Goal: Task Accomplishment & Management: Use online tool/utility

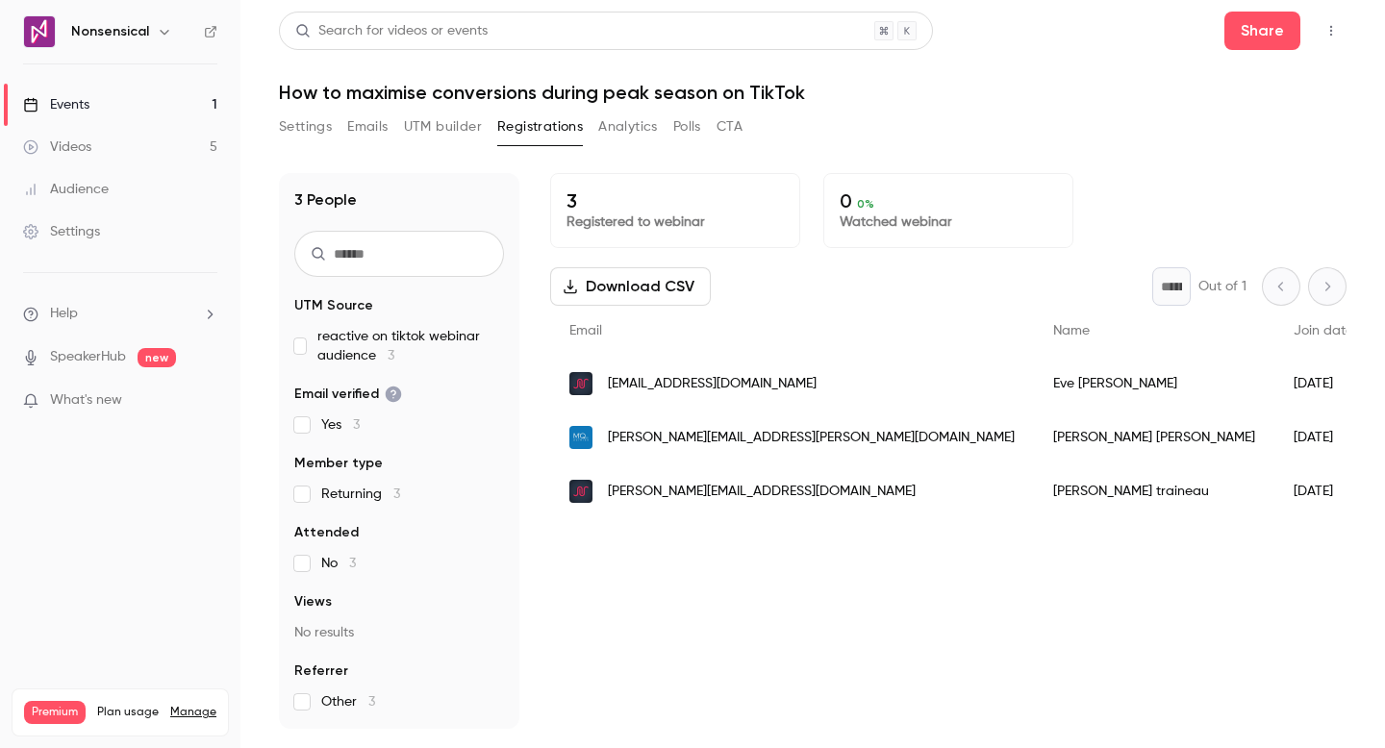
click at [143, 96] on link "Events 1" at bounding box center [120, 105] width 241 height 42
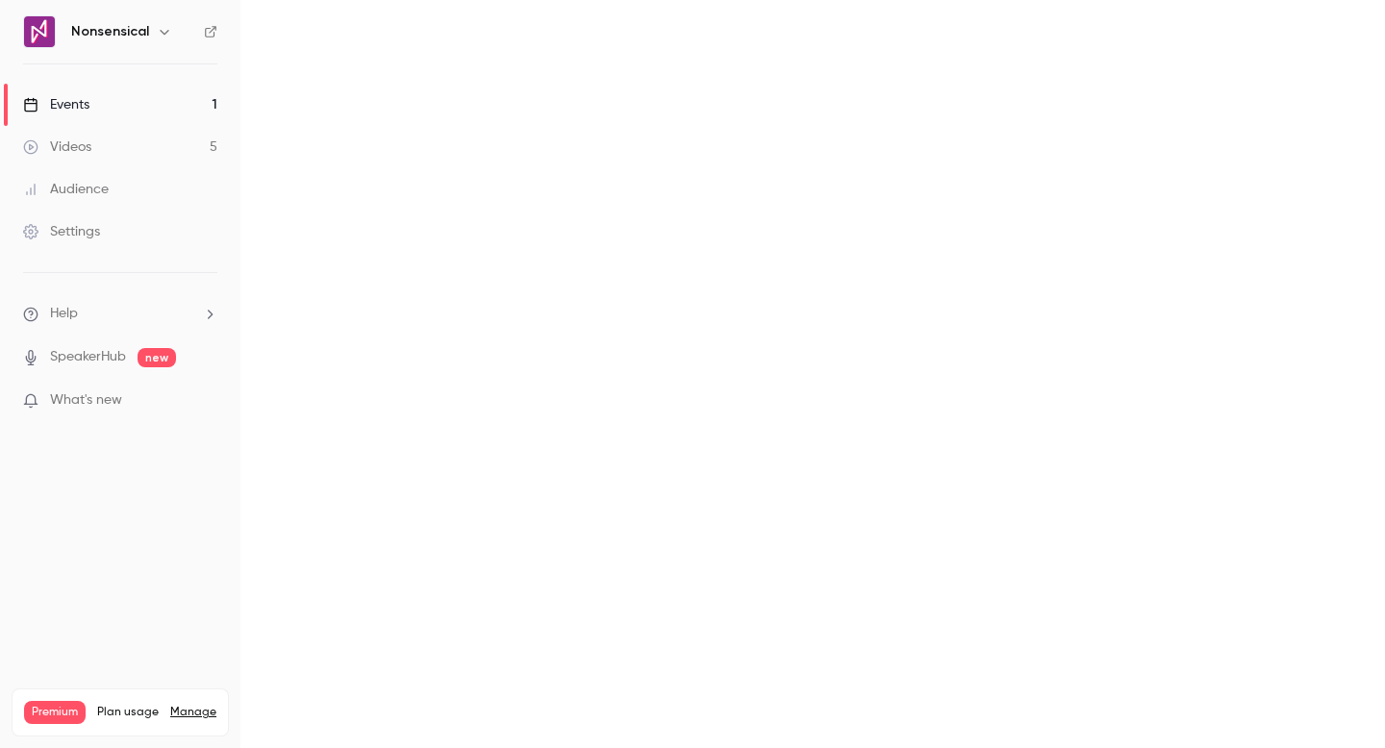
drag, startPoint x: 125, startPoint y: 144, endPoint x: 603, endPoint y: 108, distance: 479.5
click at [125, 144] on link "Videos 5" at bounding box center [120, 147] width 241 height 42
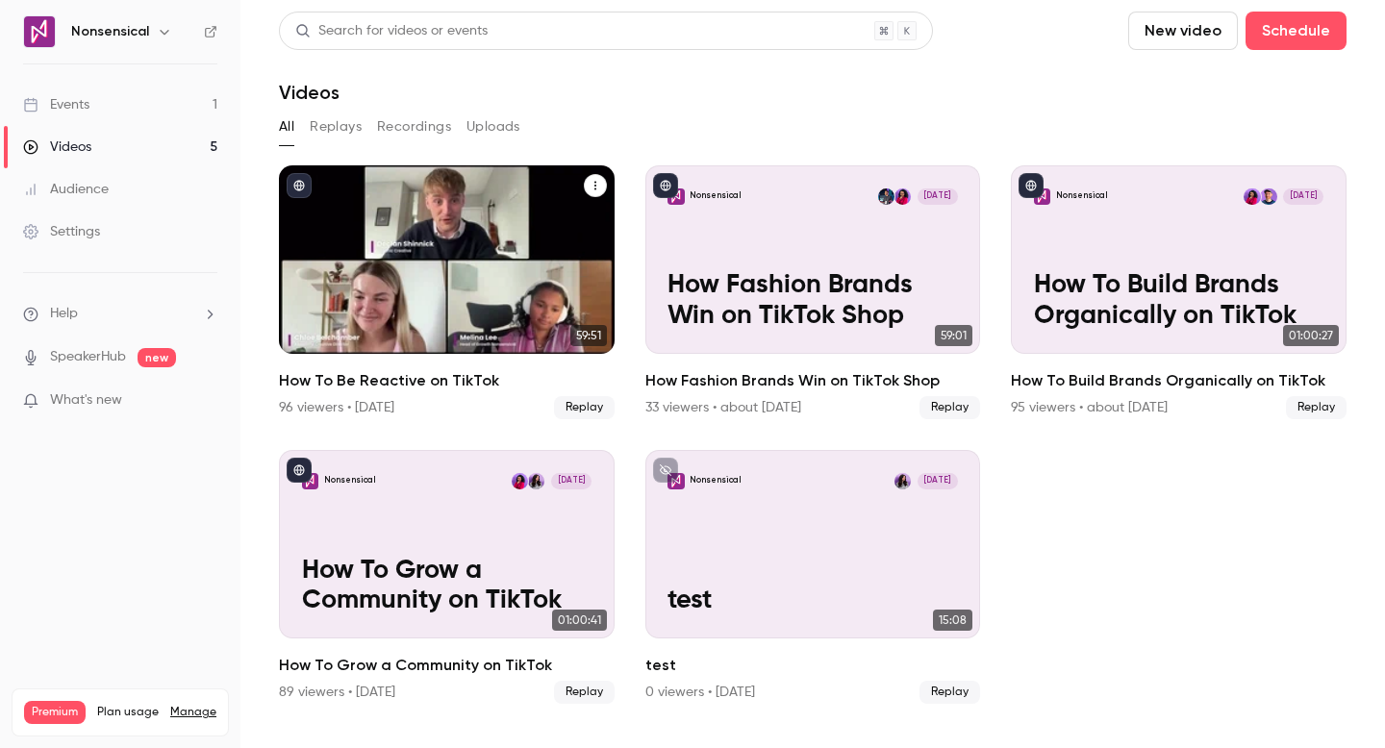
click at [535, 346] on div "Nonsensical [DATE] How To Be Reactive on TikTok" at bounding box center [447, 259] width 336 height 189
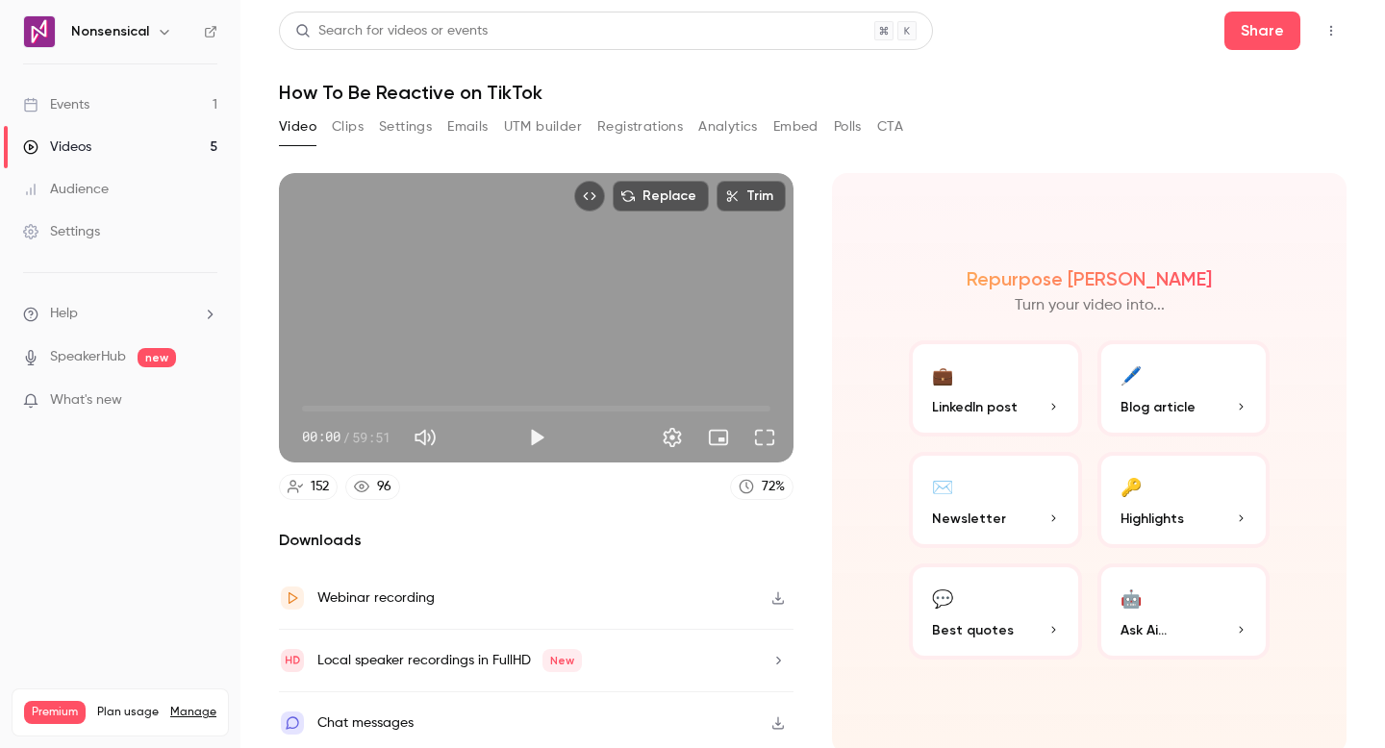
click at [620, 125] on button "Registrations" at bounding box center [640, 127] width 86 height 31
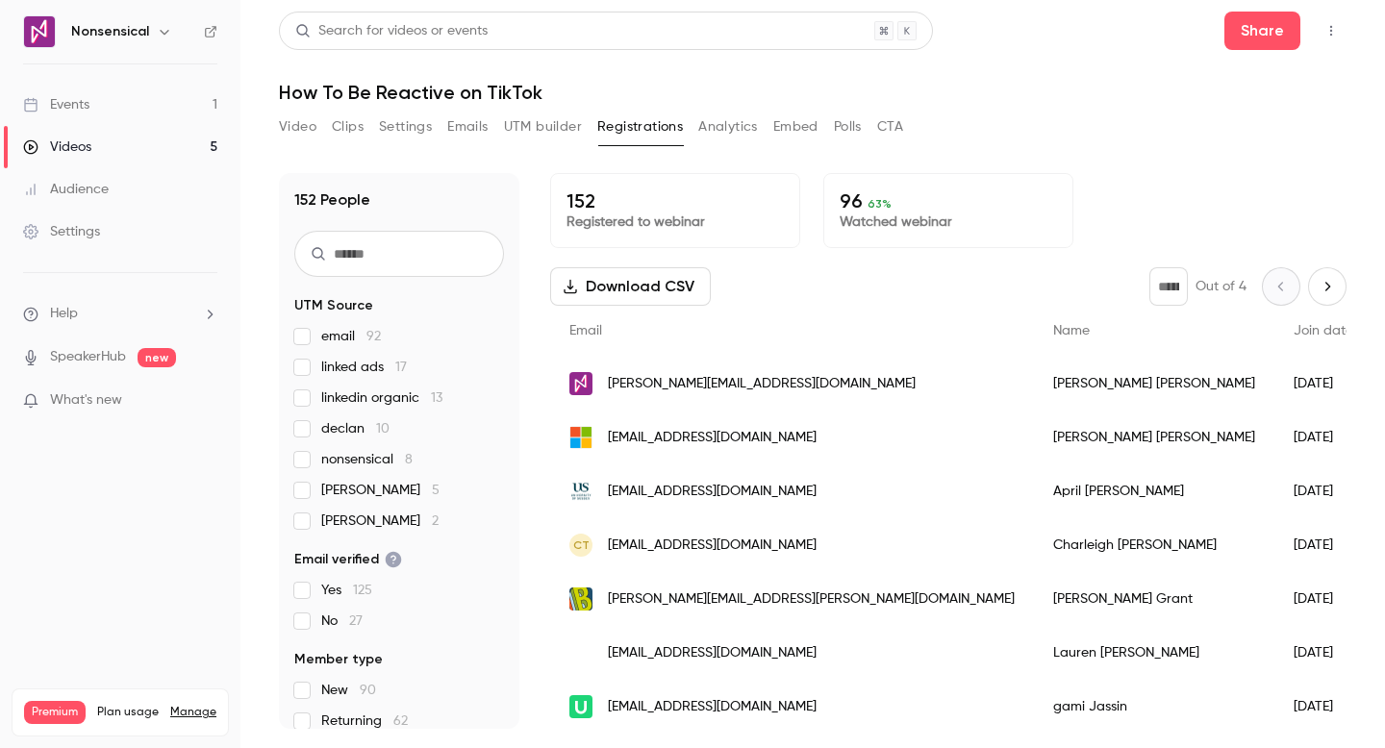
click at [653, 284] on button "Download CSV" at bounding box center [630, 286] width 161 height 38
click at [627, 277] on button "Download CSV" at bounding box center [630, 286] width 161 height 38
click at [164, 97] on link "Events 1" at bounding box center [120, 105] width 241 height 42
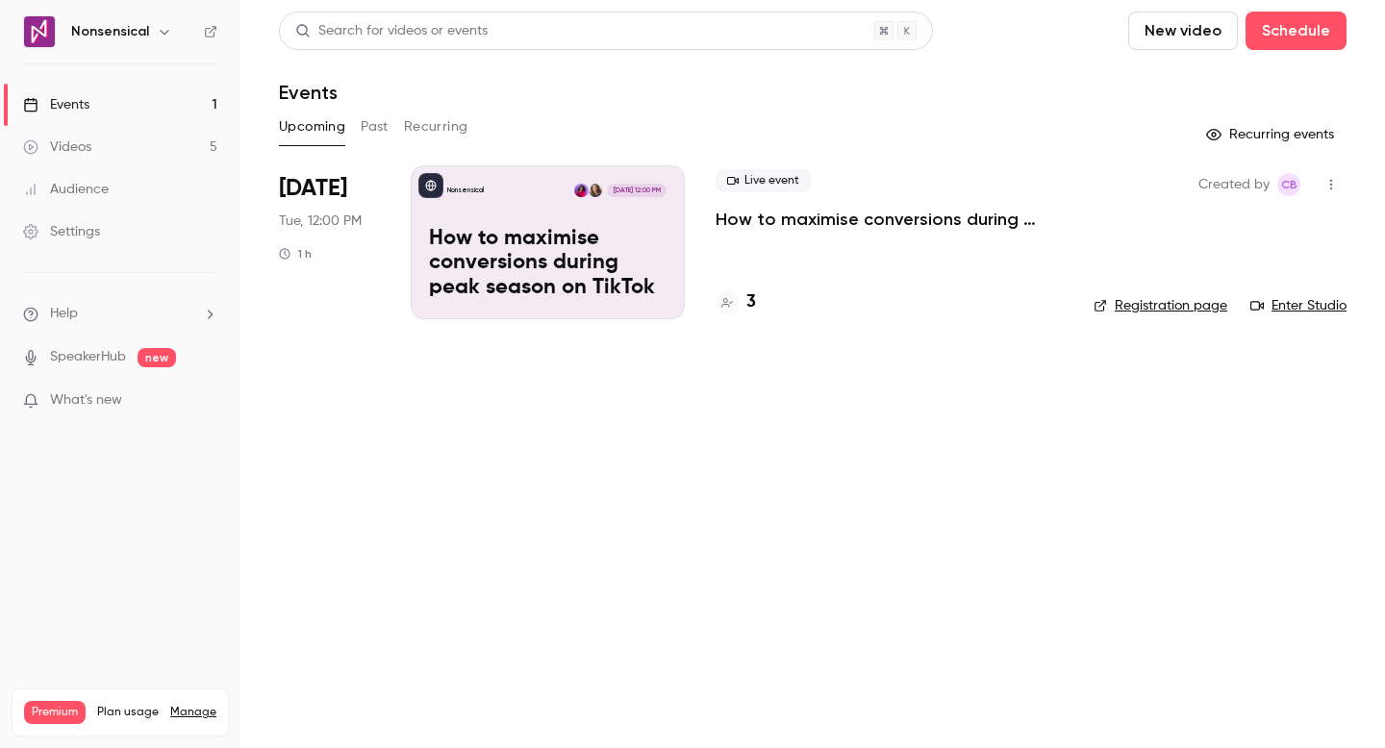
click at [798, 273] on div "Live event How to maximise conversions during peak season on TikTok 3" at bounding box center [889, 242] width 347 height 154
click at [656, 225] on div "Nonsensical [DATE] 12:00 PM How to maximise conversions during peak season on T…" at bounding box center [548, 242] width 274 height 154
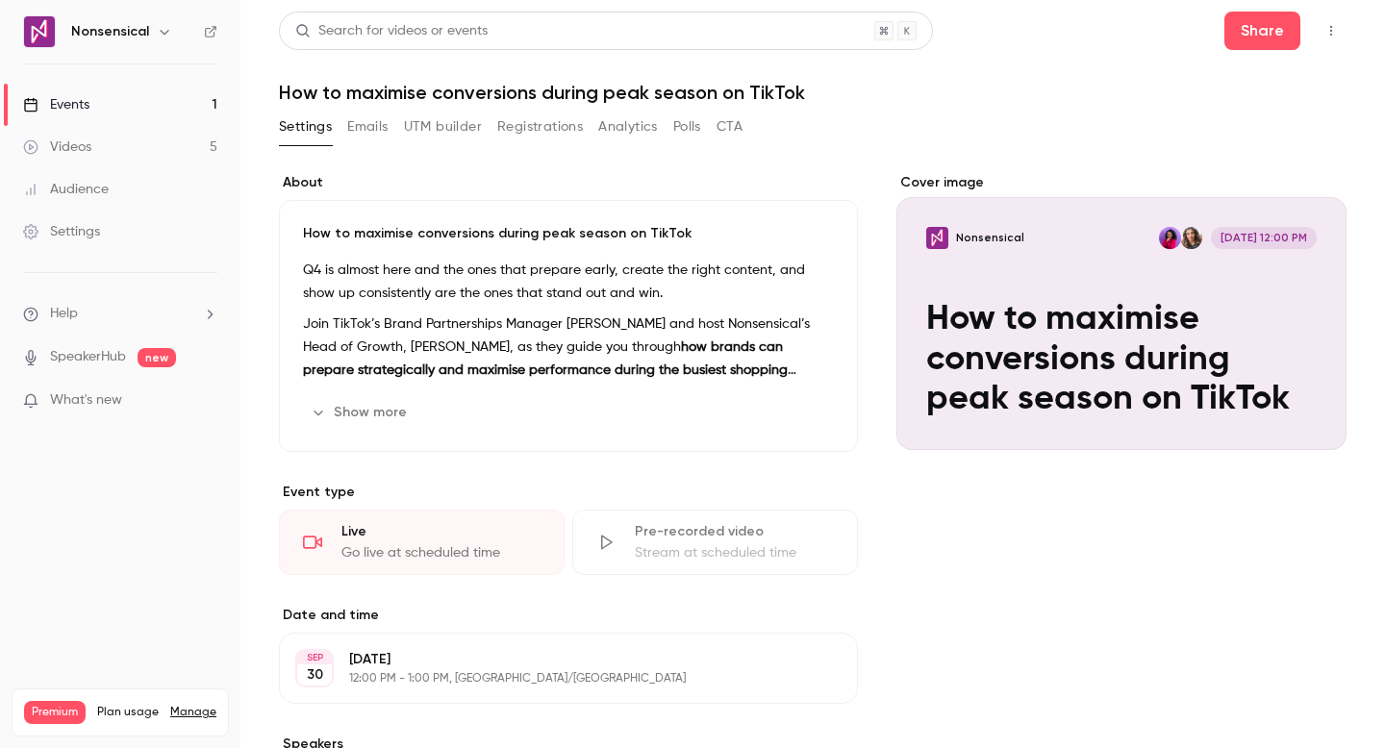
click at [516, 128] on button "Registrations" at bounding box center [540, 127] width 86 height 31
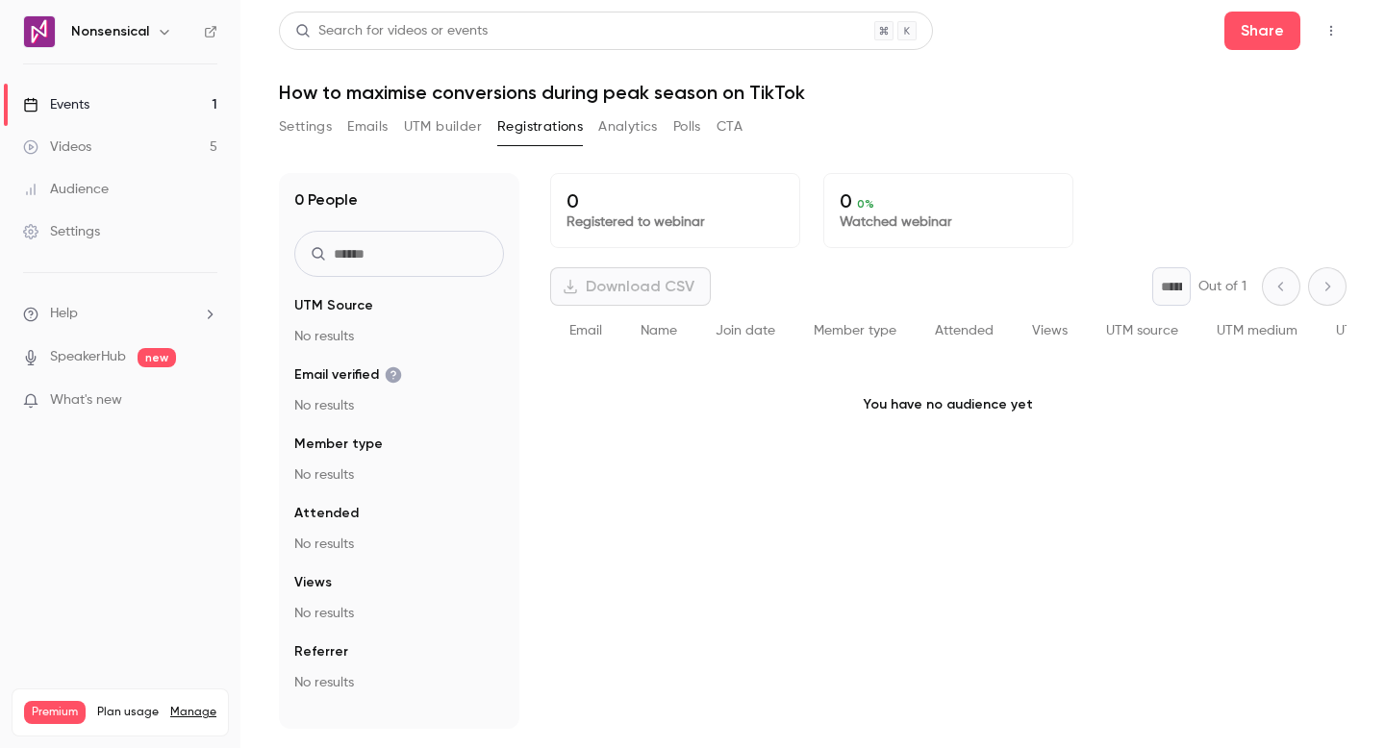
click at [464, 128] on button "UTM builder" at bounding box center [443, 127] width 78 height 31
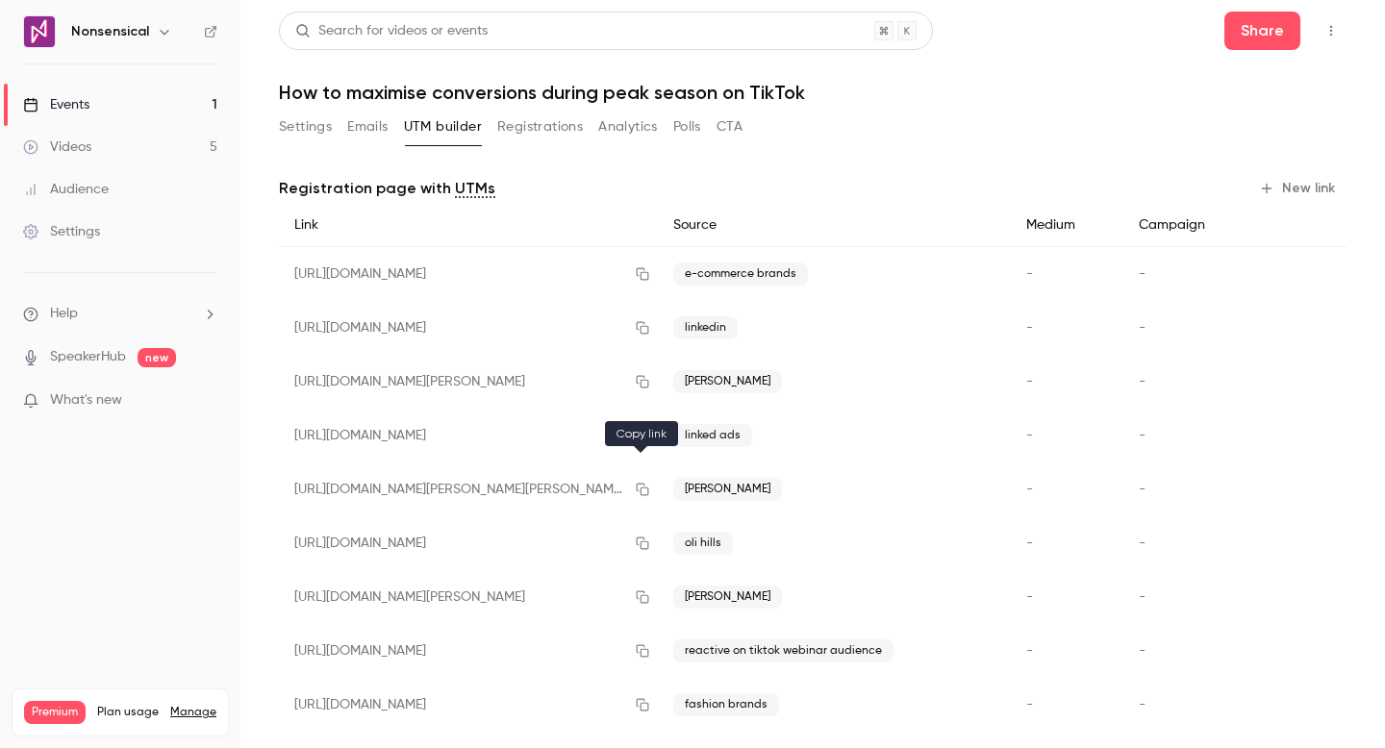
scroll to position [26, 0]
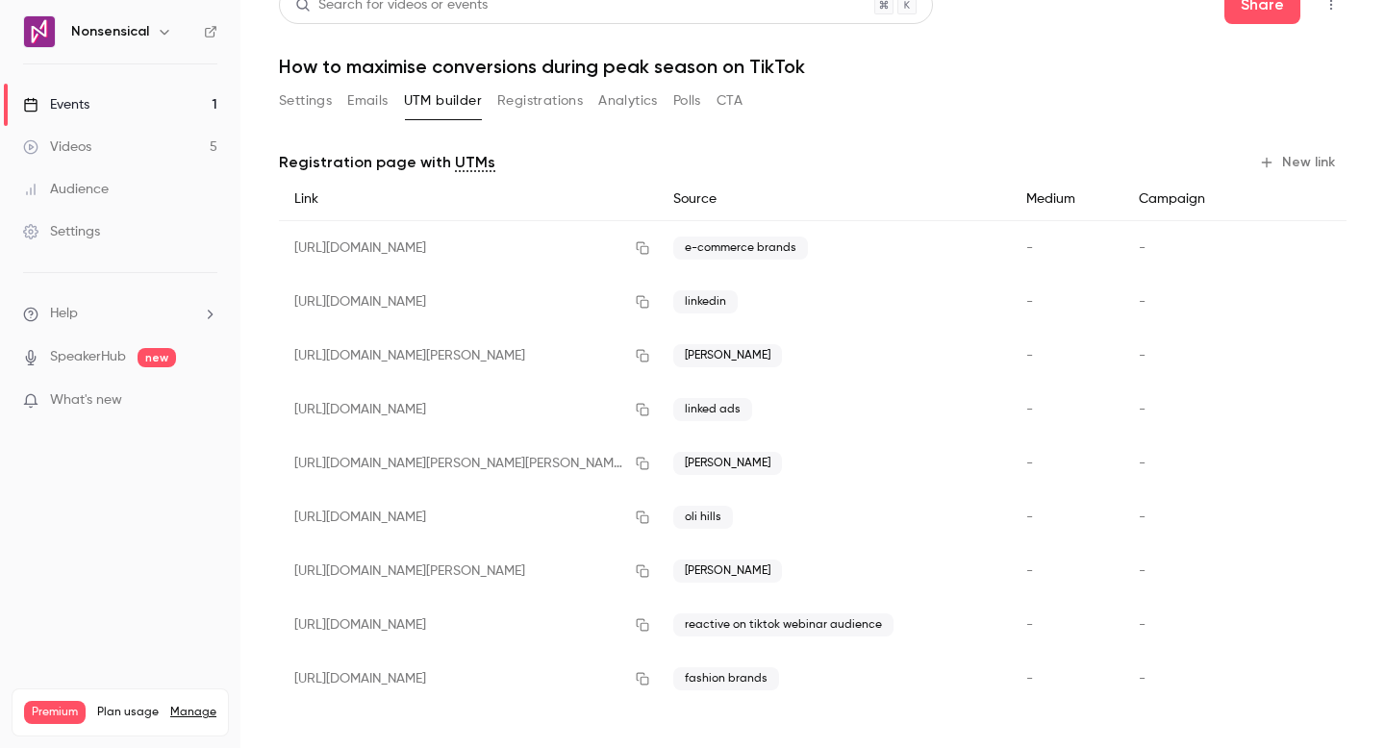
click at [1277, 164] on button "New link" at bounding box center [1299, 162] width 95 height 31
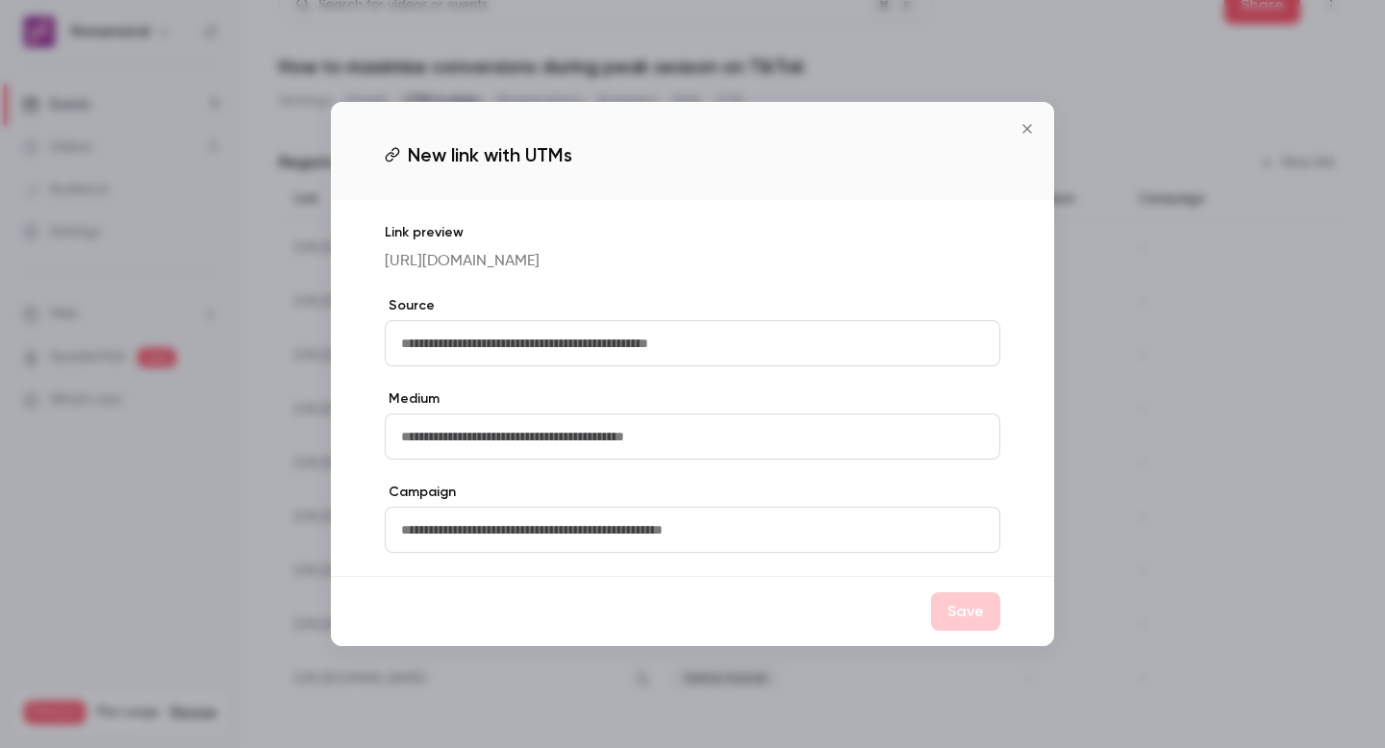
click at [699, 342] on input "text" at bounding box center [693, 343] width 616 height 46
type input "*****"
click at [947, 623] on button "Save" at bounding box center [965, 612] width 69 height 38
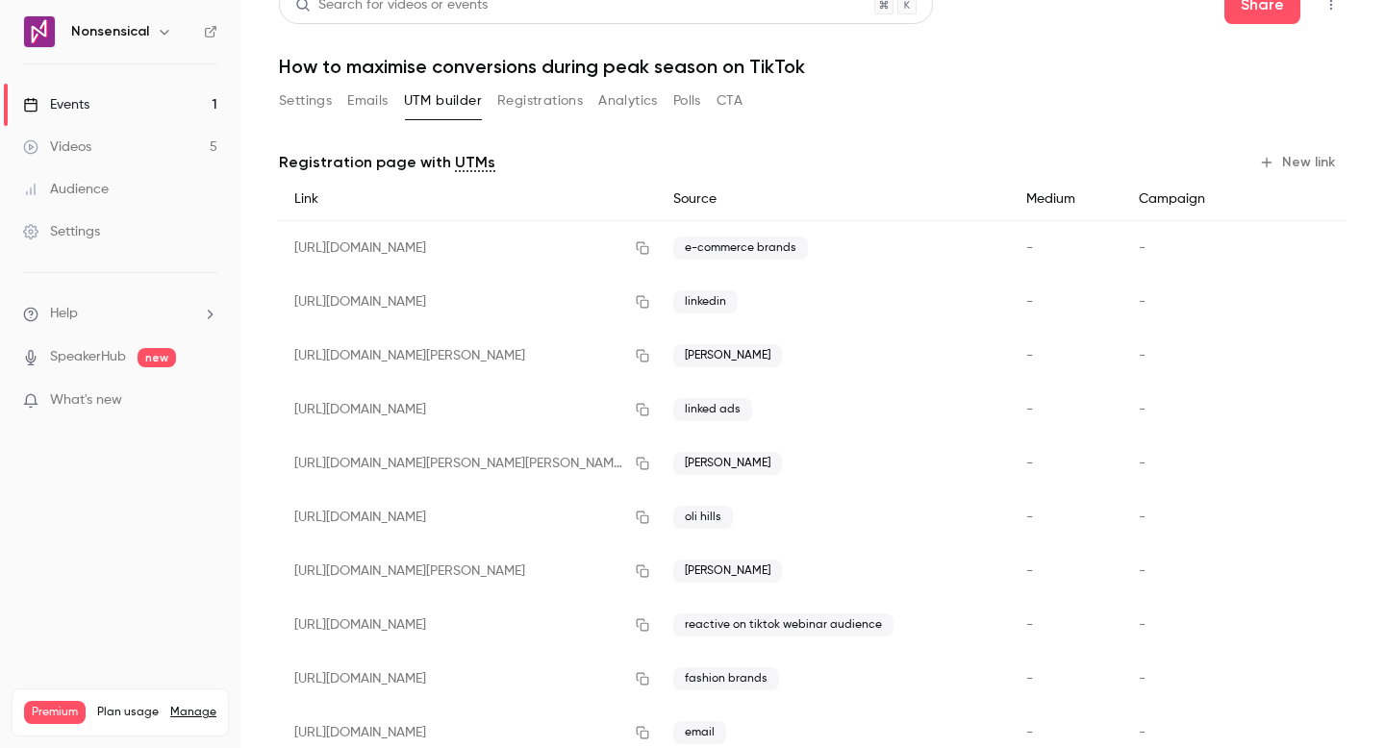
scroll to position [80, 0]
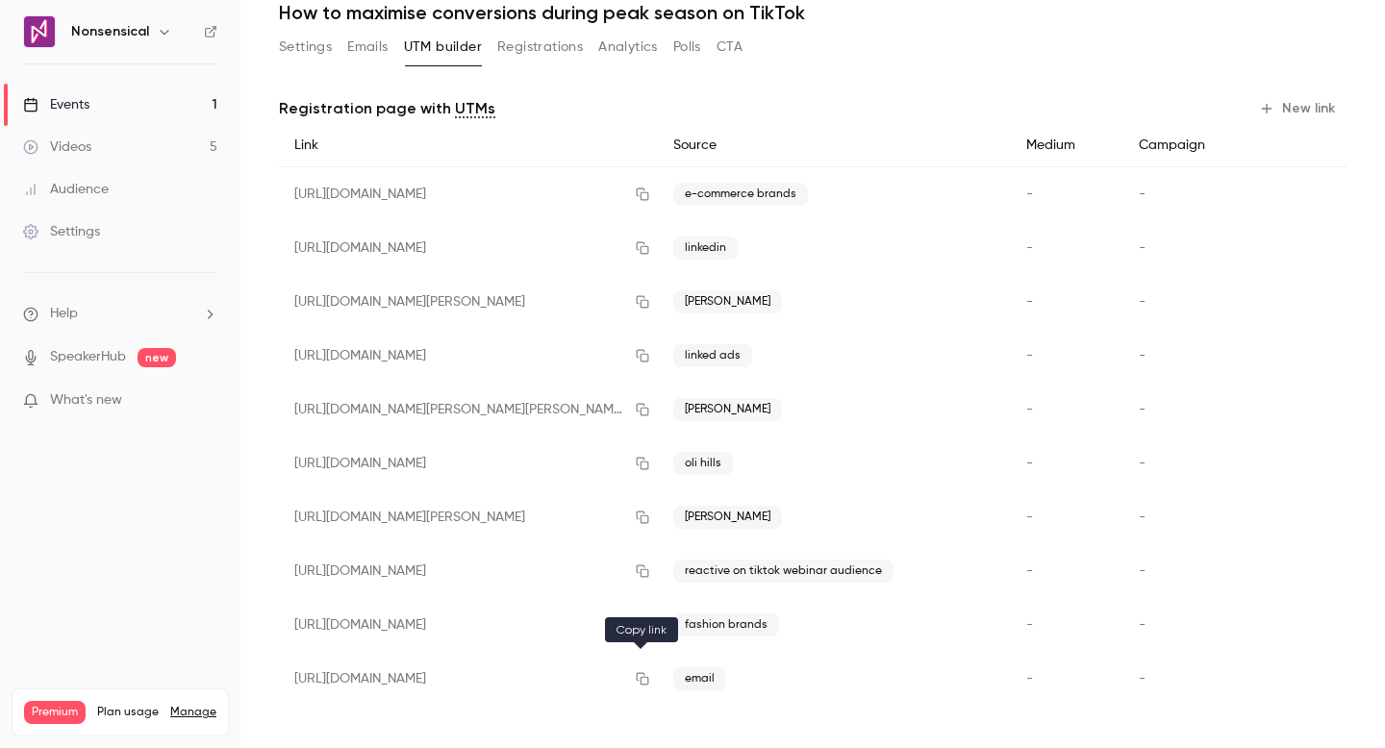
click at [631, 687] on button "button" at bounding box center [642, 679] width 31 height 31
click at [645, 676] on icon "button" at bounding box center [642, 679] width 13 height 13
click at [135, 98] on link "Events 1" at bounding box center [120, 105] width 241 height 42
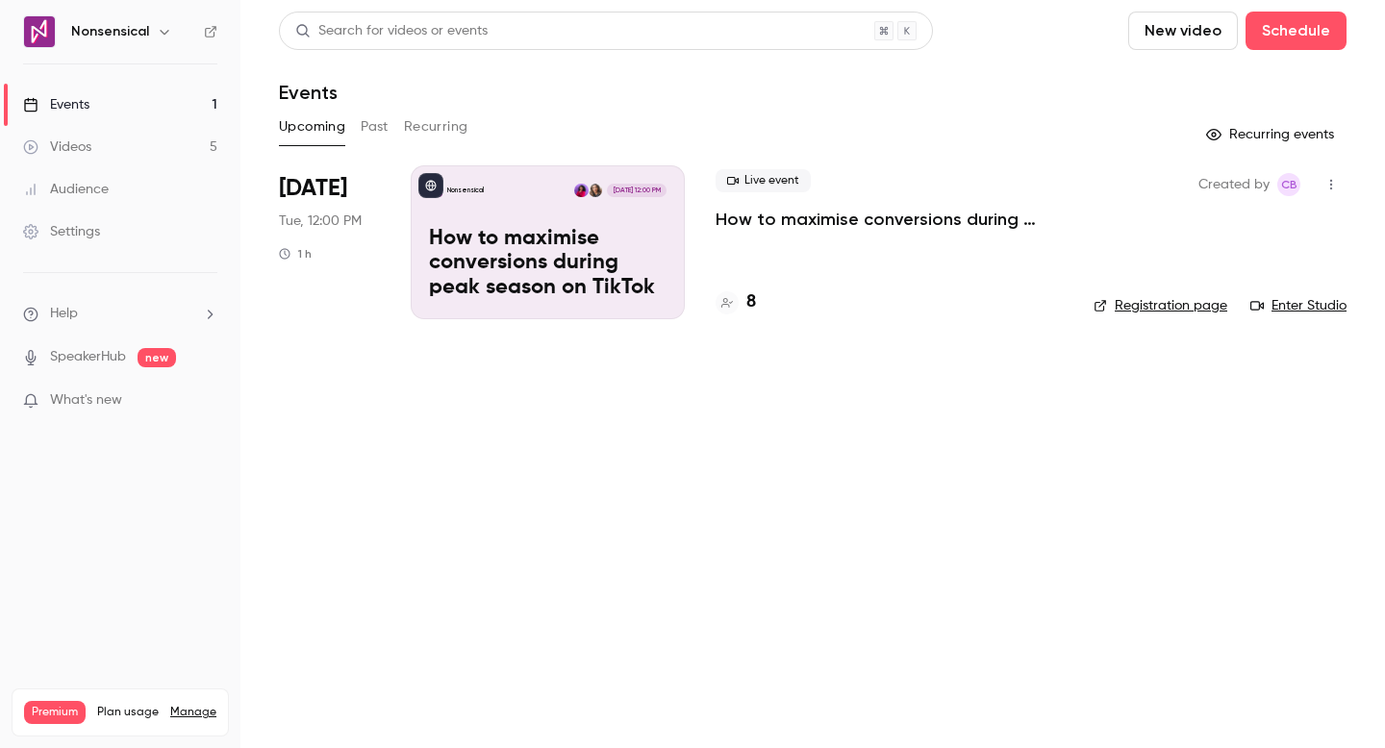
click at [802, 269] on div "Live event How to maximise conversions during peak season on TikTok 8" at bounding box center [889, 242] width 347 height 154
click at [754, 299] on h4 "8" at bounding box center [752, 303] width 10 height 26
